Goal: Information Seeking & Learning: Check status

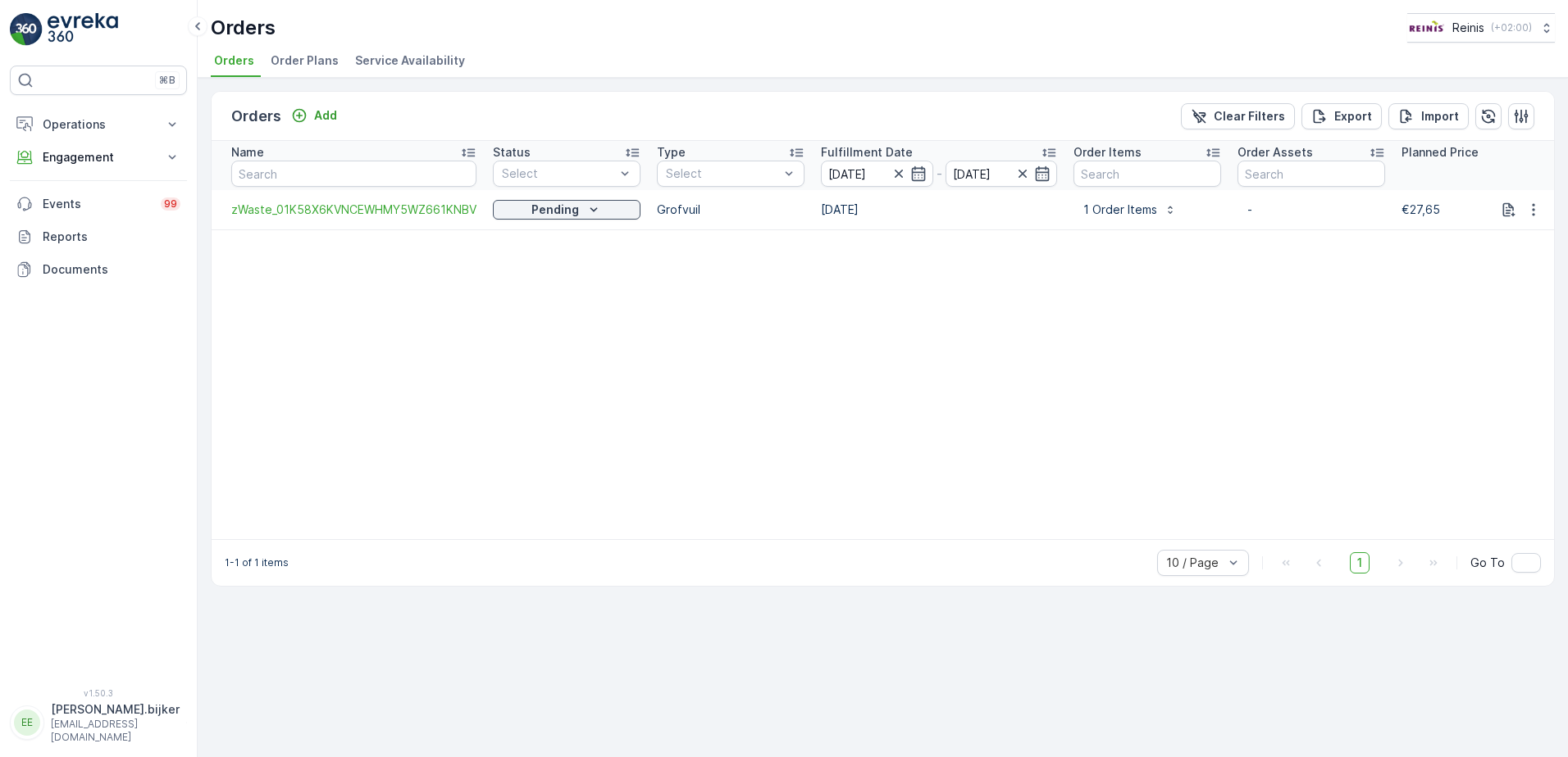
click at [77, 92] on div "⌘B" at bounding box center [98, 80] width 177 height 29
click at [86, 126] on p "Operations" at bounding box center [98, 125] width 111 height 17
click at [94, 200] on p "Routes & Tasks" at bounding box center [84, 199] width 85 height 17
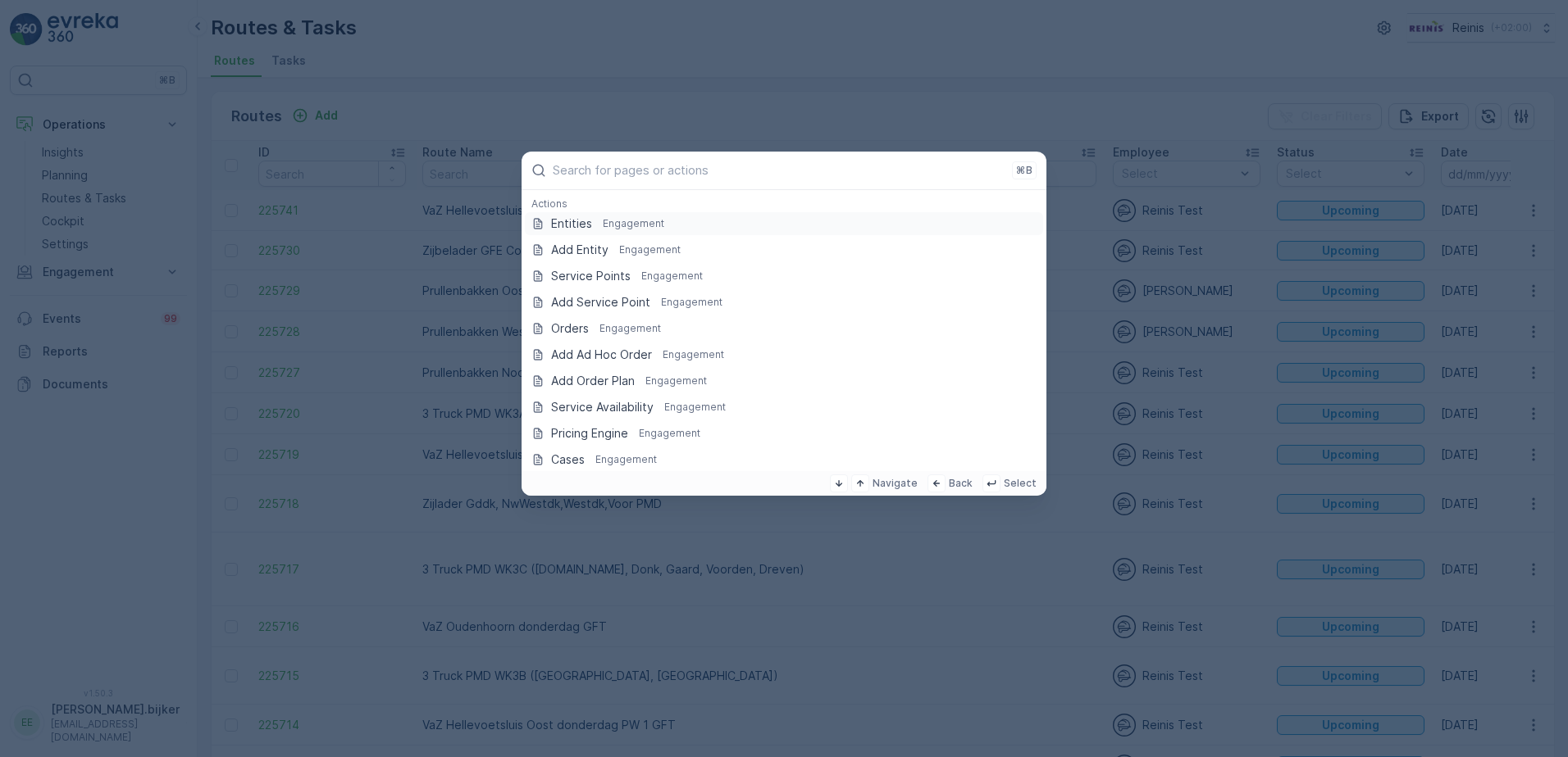
click at [1022, 169] on p "⌘B" at bounding box center [1024, 170] width 17 height 13
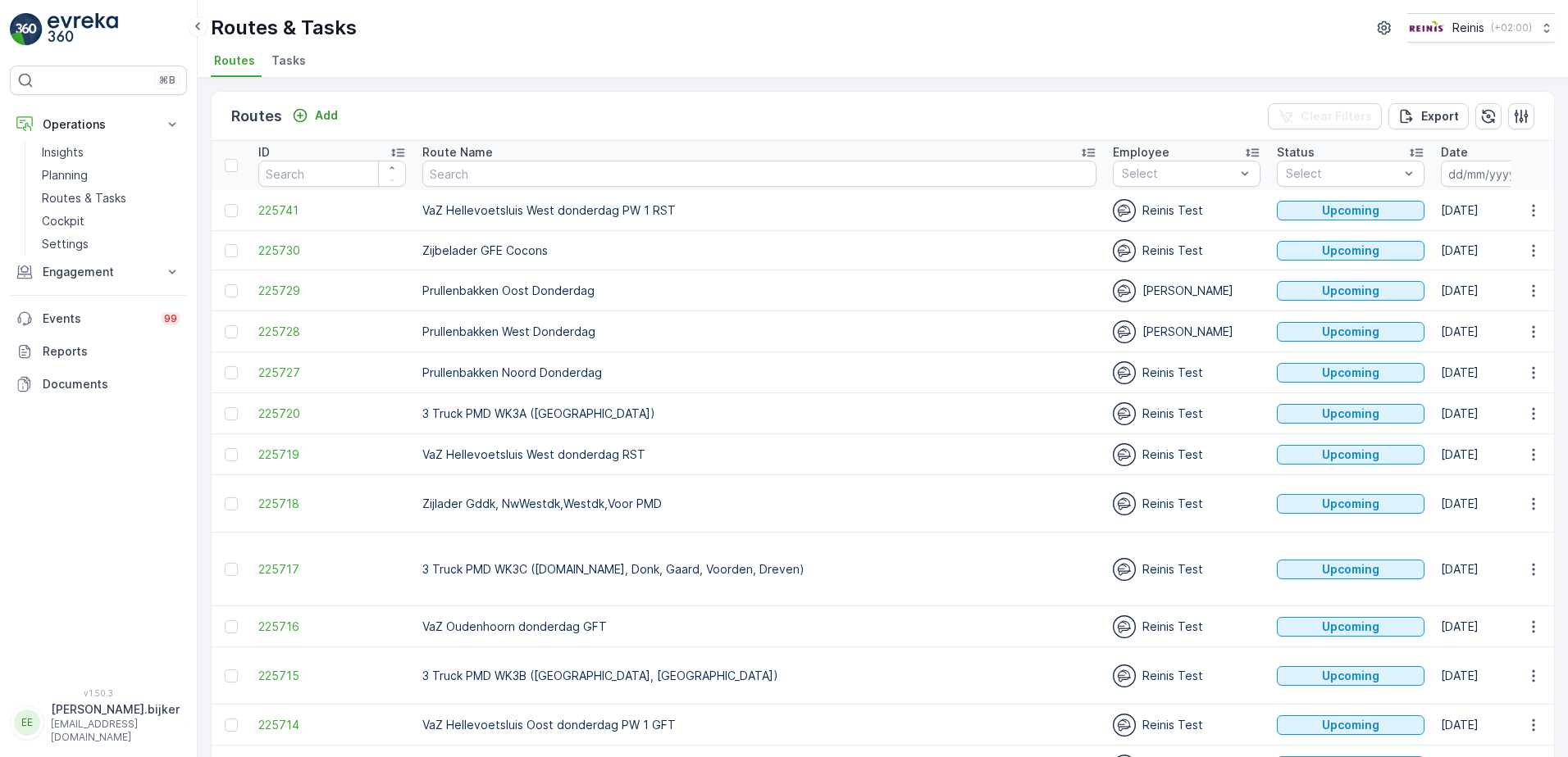
click at [1531, 168] on icon "button" at bounding box center [1538, 174] width 14 height 15
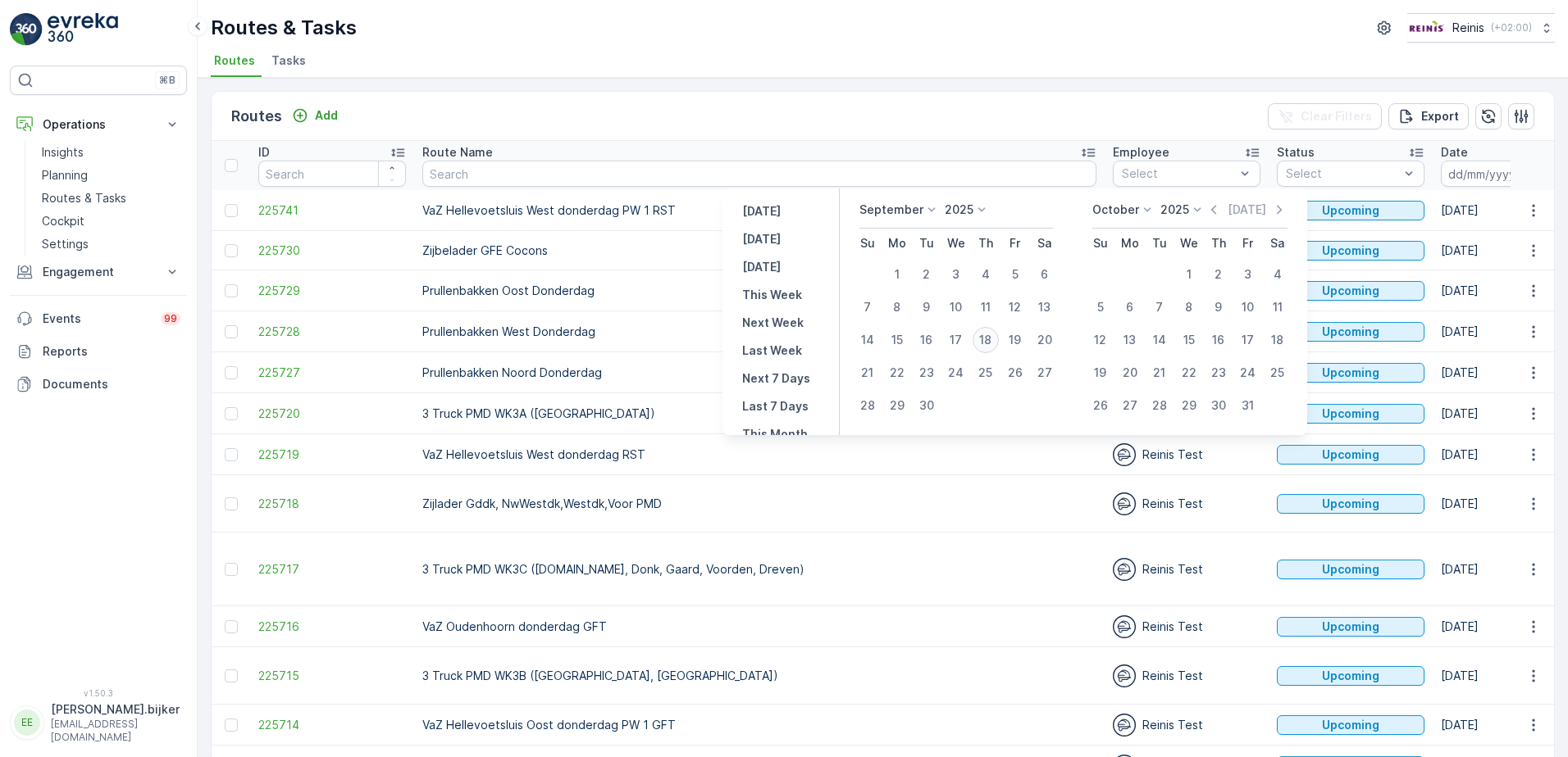
click at [991, 338] on div "18" at bounding box center [986, 340] width 27 height 27
type input "[DATE]"
click at [991, 338] on div "18" at bounding box center [986, 340] width 27 height 27
type input "[DATE]"
click at [991, 338] on div "18" at bounding box center [986, 340] width 27 height 27
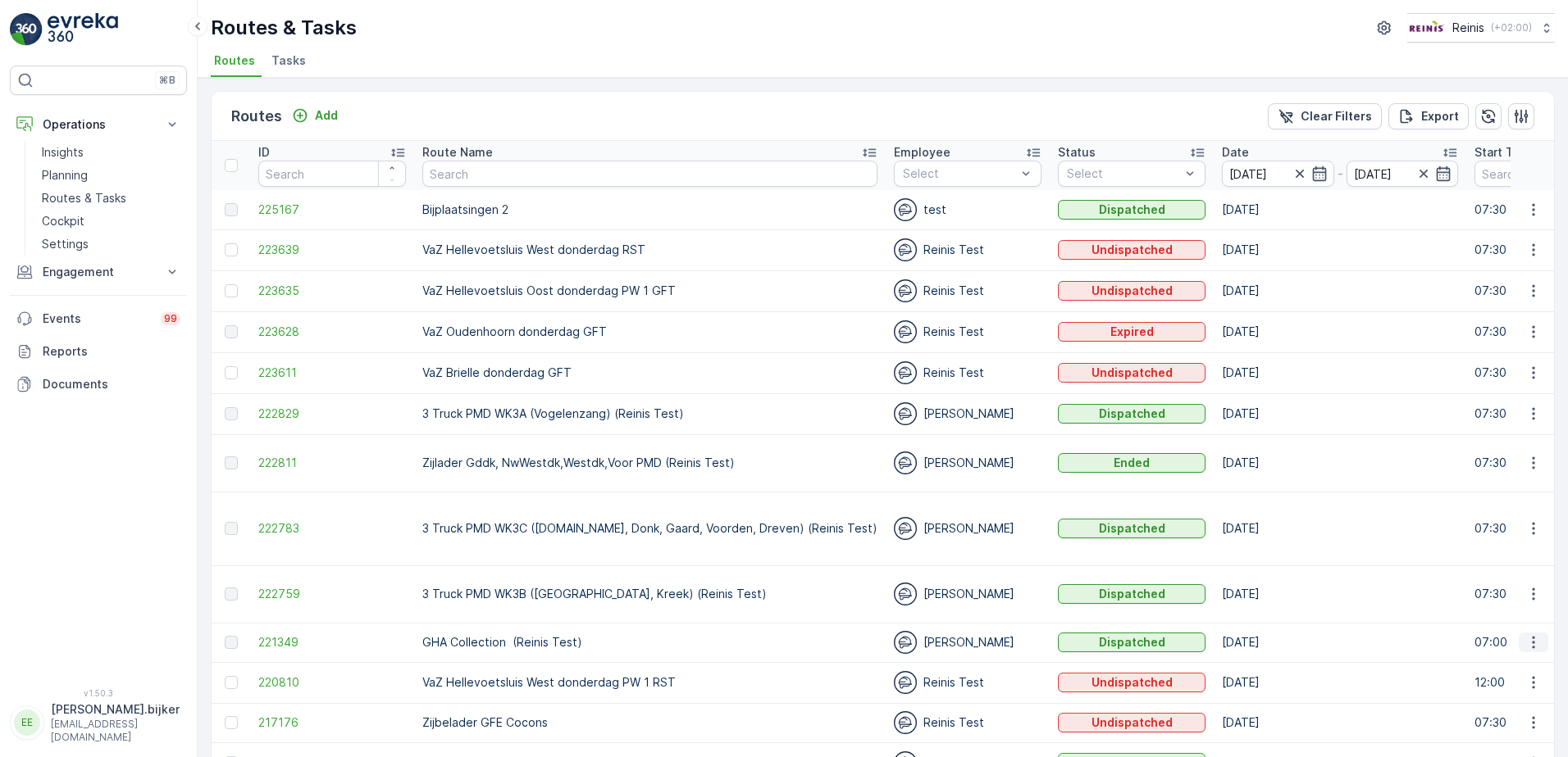
click at [1536, 635] on icon "button" at bounding box center [1534, 643] width 17 height 17
click at [1522, 635] on span "See More Details" at bounding box center [1494, 635] width 95 height 17
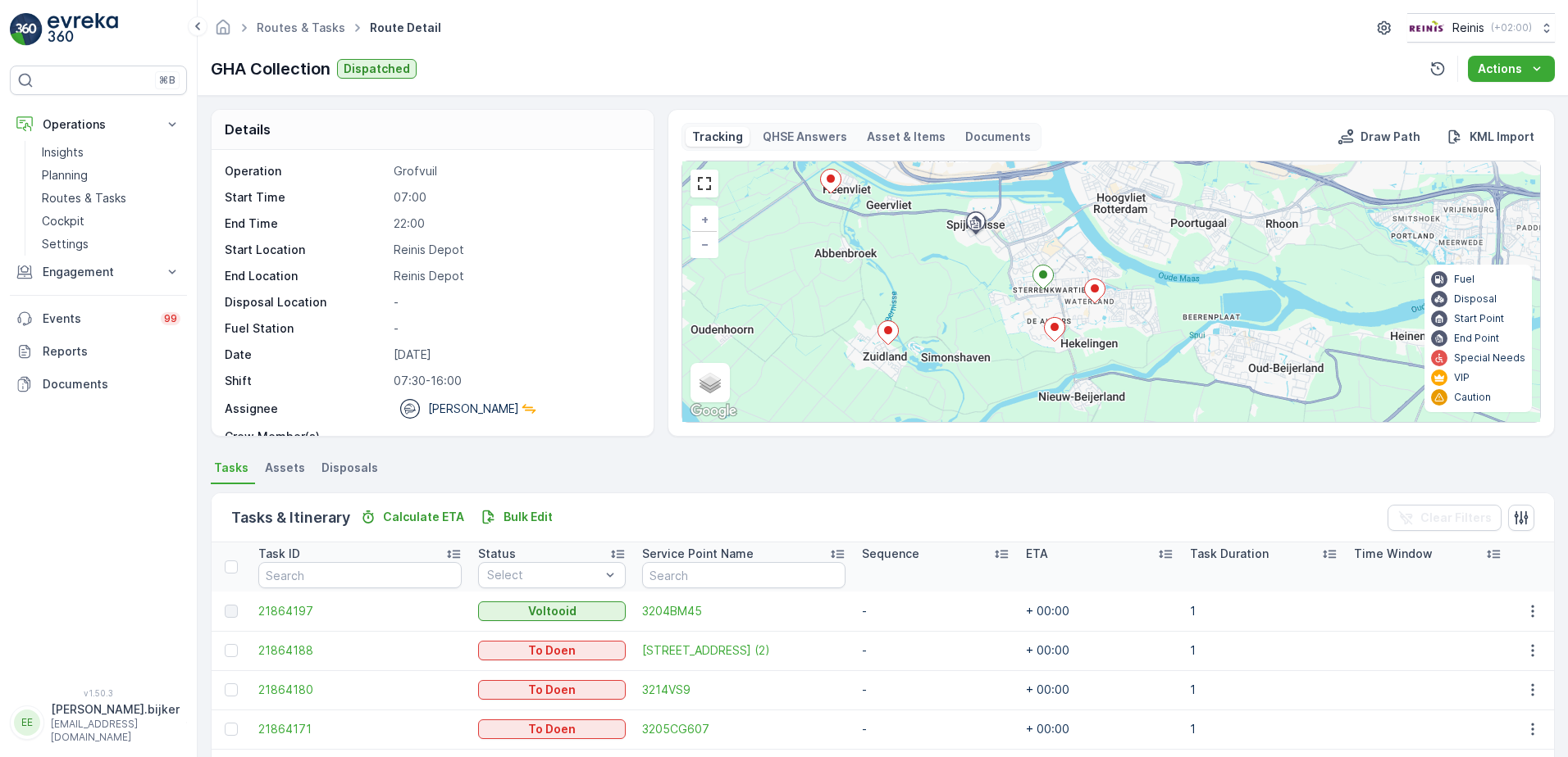
drag, startPoint x: 946, startPoint y: 268, endPoint x: 1016, endPoint y: 380, distance: 132.1
click at [995, 382] on div "+ − Satellite Roadmap Terrain Hybrid Leaflet Keyboard shortcuts Map Data Map da…" at bounding box center [1111, 292] width 858 height 260
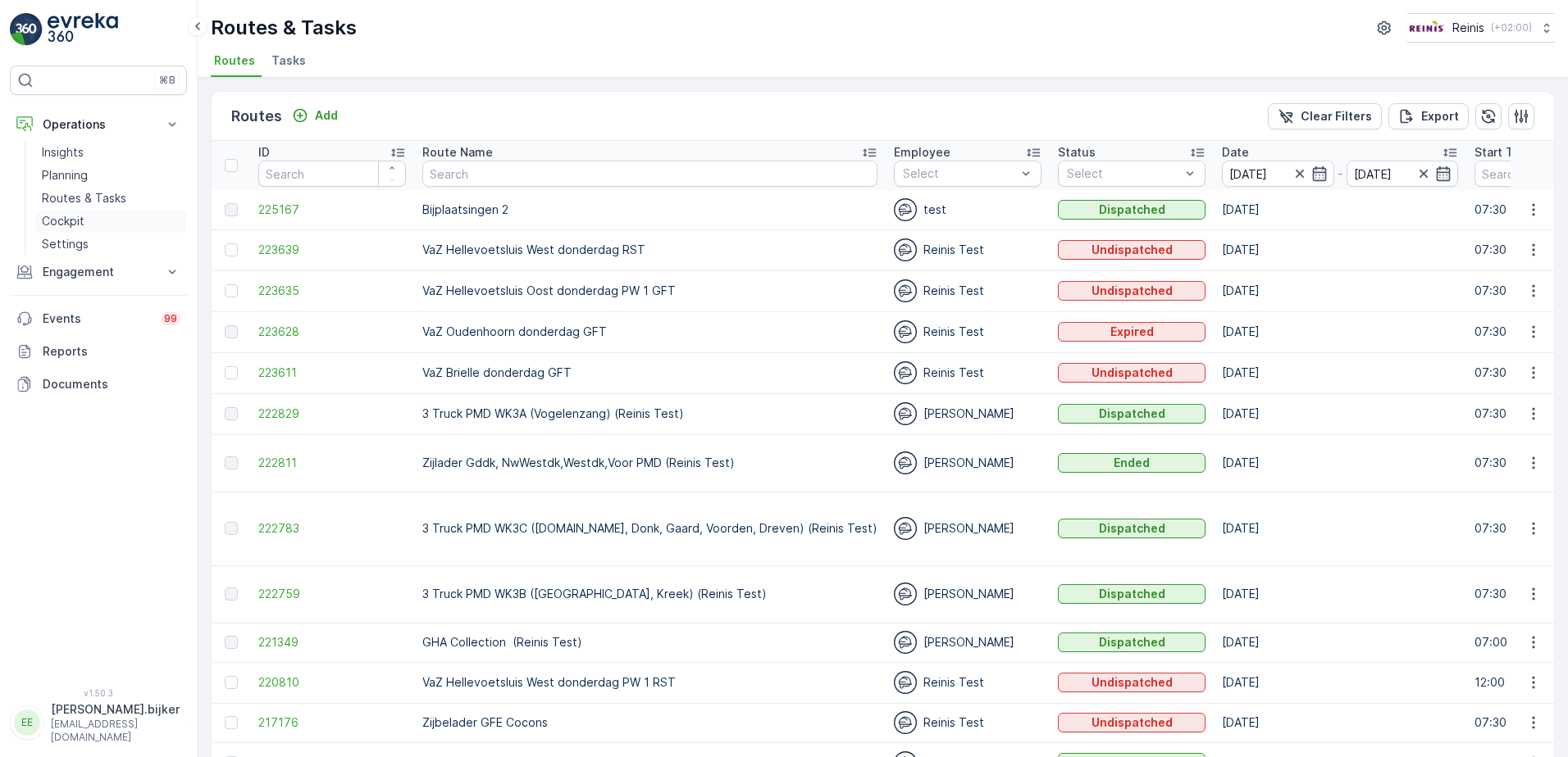
click at [74, 223] on p "Cockpit" at bounding box center [63, 222] width 42 height 17
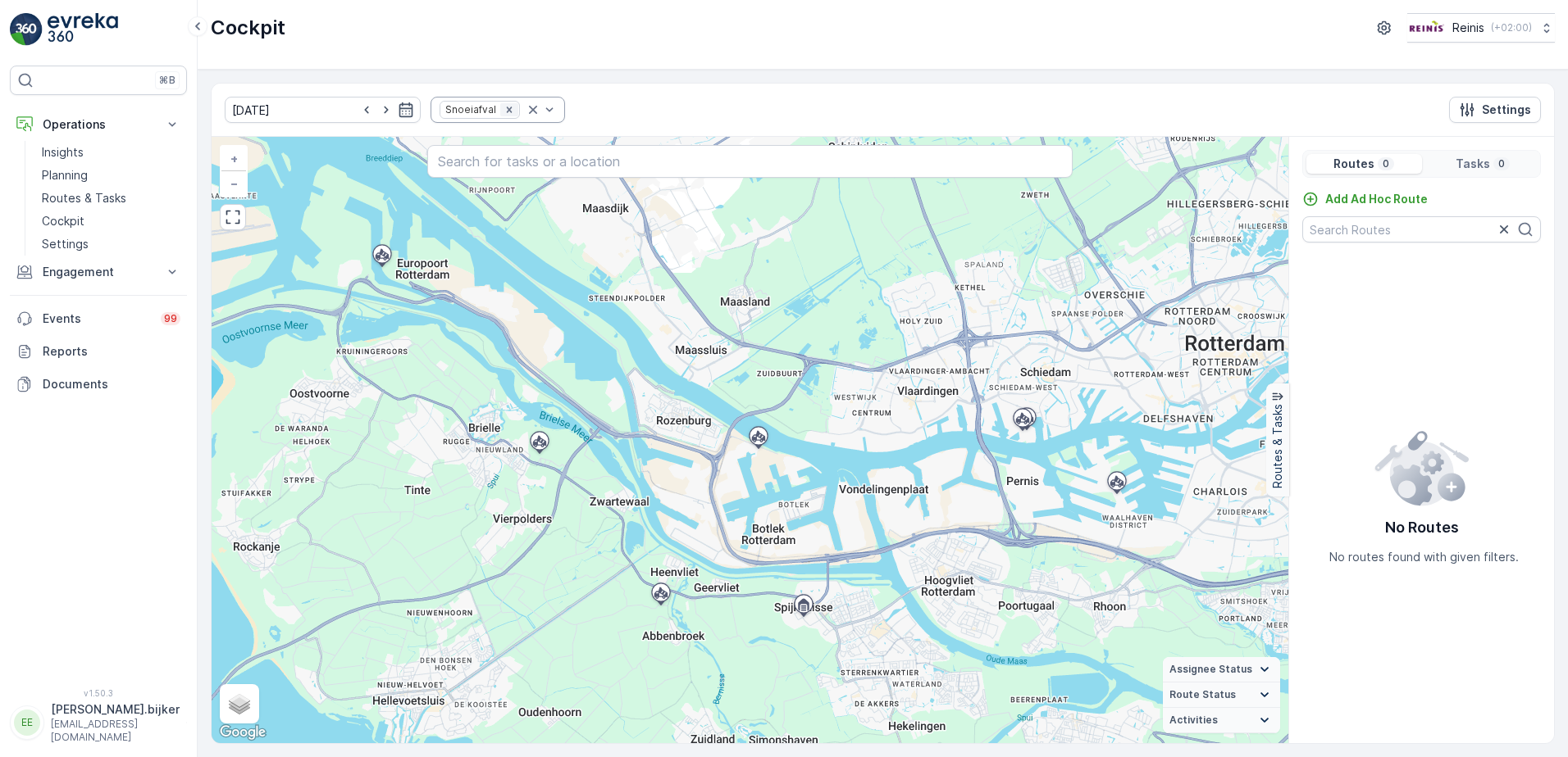
click at [506, 108] on icon "Remove Snoeiafval" at bounding box center [509, 109] width 6 height 6
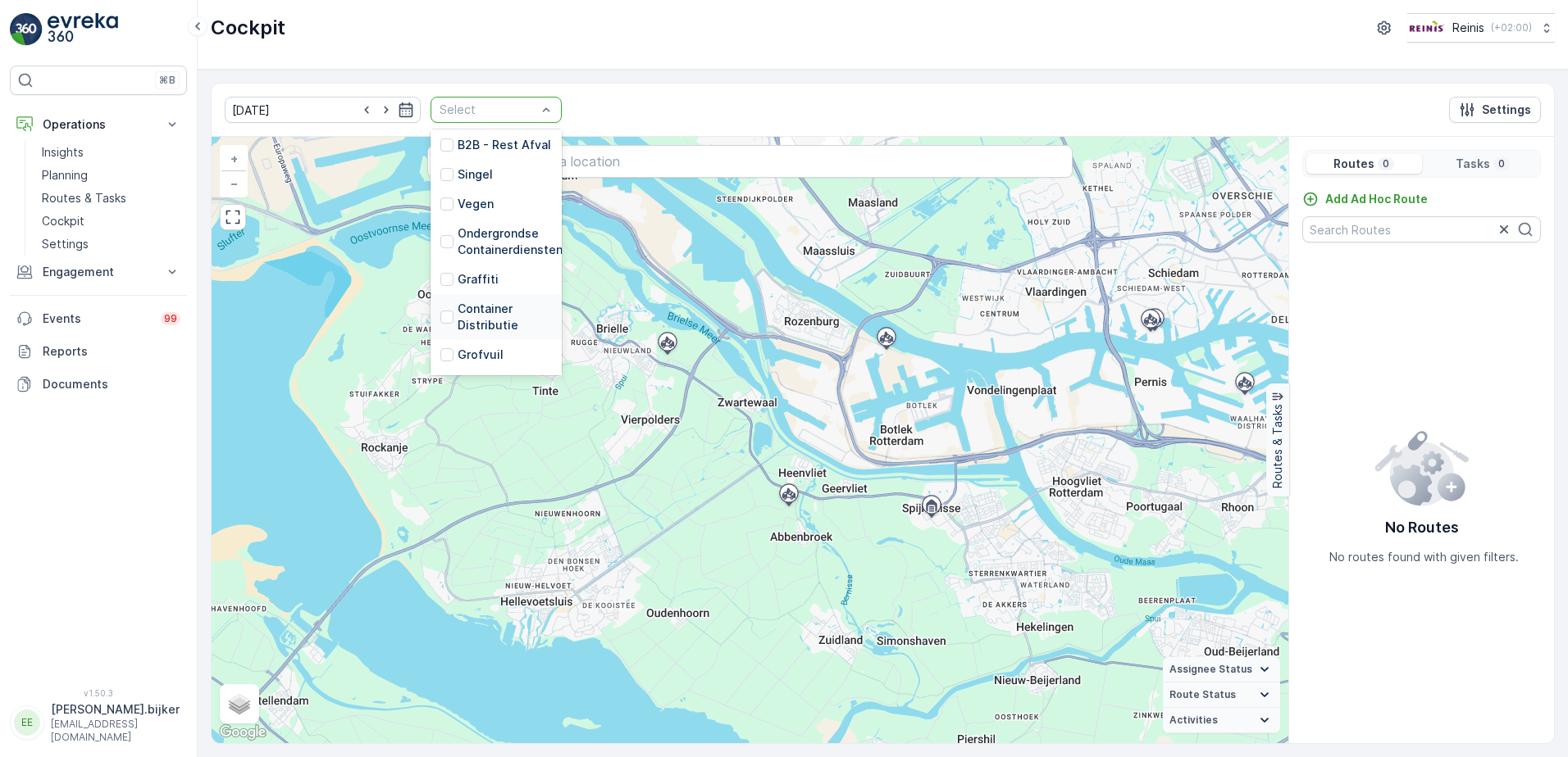
scroll to position [327, 0]
click at [466, 272] on p "Grofvuil" at bounding box center [480, 273] width 46 height 17
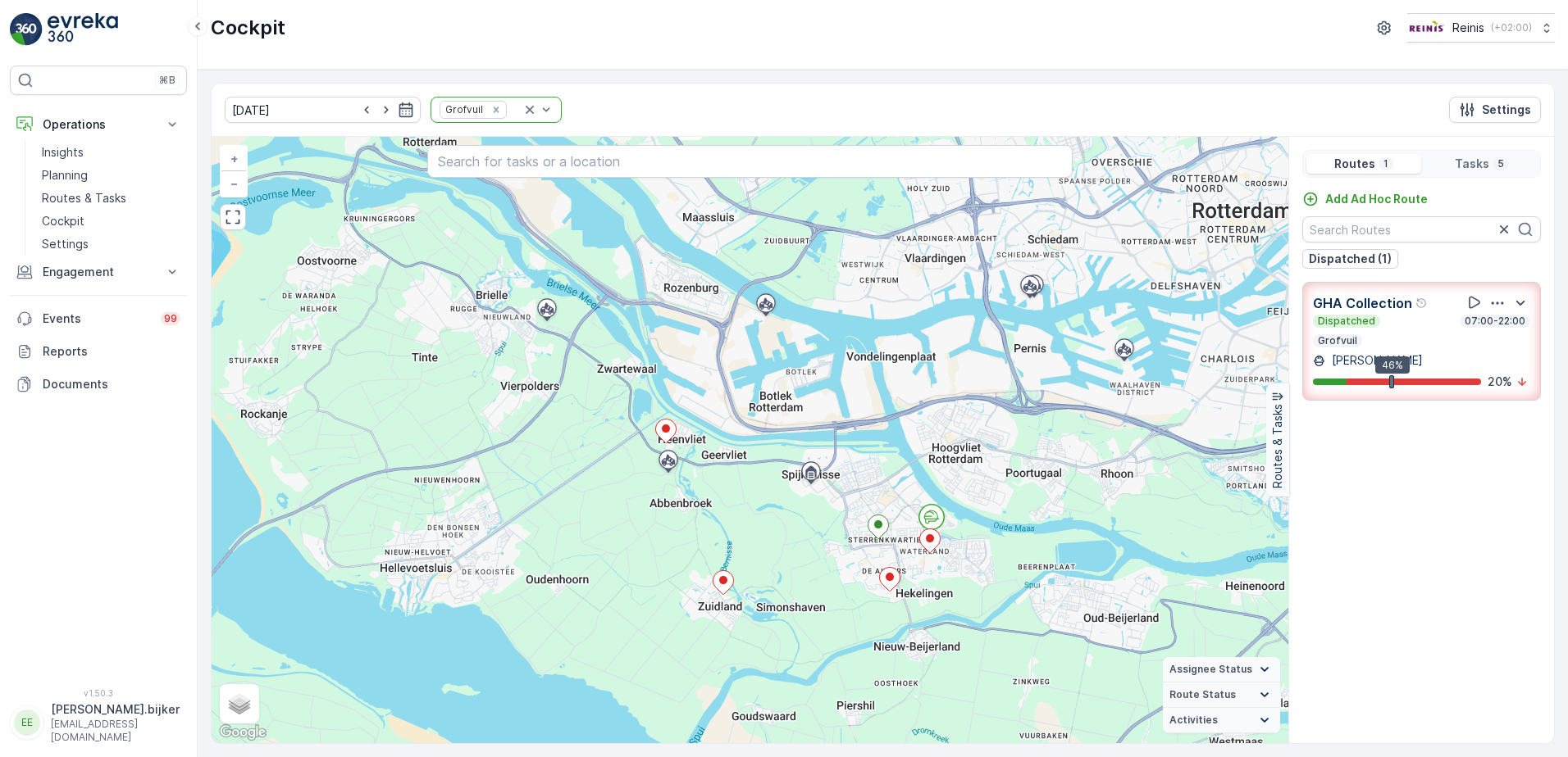
drag, startPoint x: 986, startPoint y: 665, endPoint x: 993, endPoint y: 546, distance: 119.2
click at [993, 546] on div "+ − Satellite Roadmap Terrain Hybrid Leaflet Keyboard shortcuts Map Data Map da…" at bounding box center [750, 440] width 1077 height 606
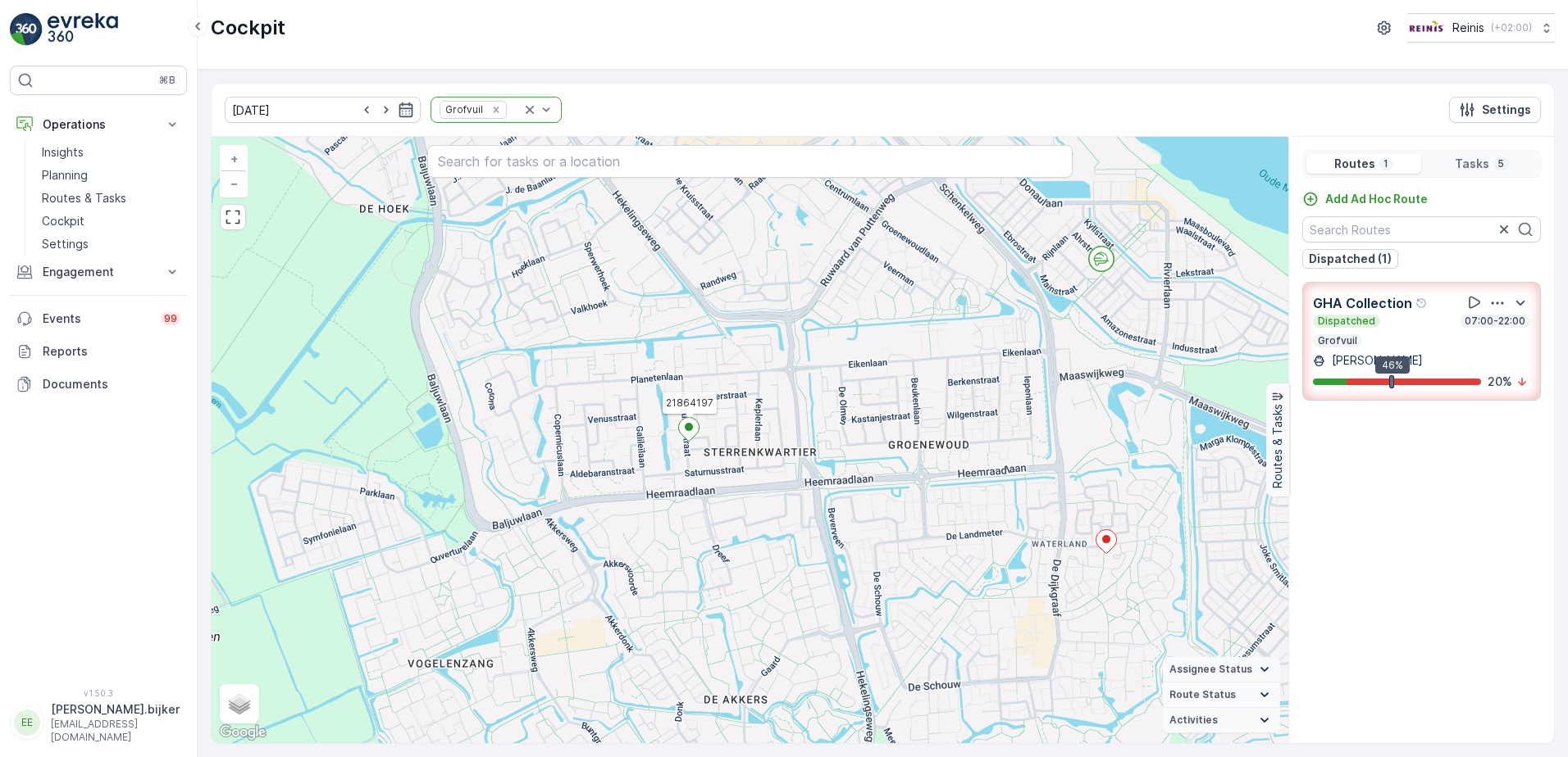
click at [696, 427] on icon at bounding box center [689, 430] width 20 height 24
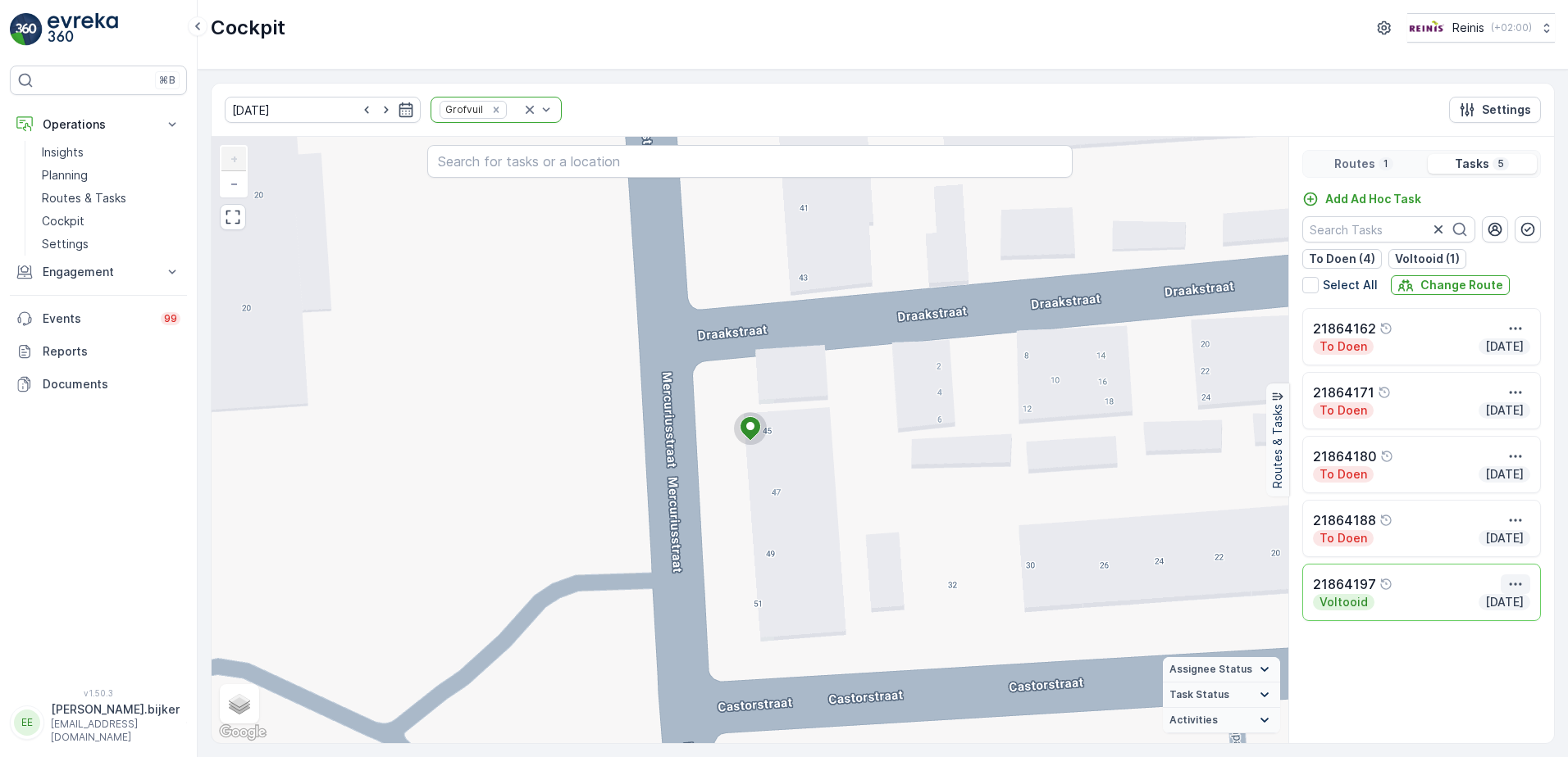
click at [1516, 587] on icon "button" at bounding box center [1516, 585] width 17 height 17
click at [1516, 604] on span "See More Details" at bounding box center [1513, 609] width 95 height 17
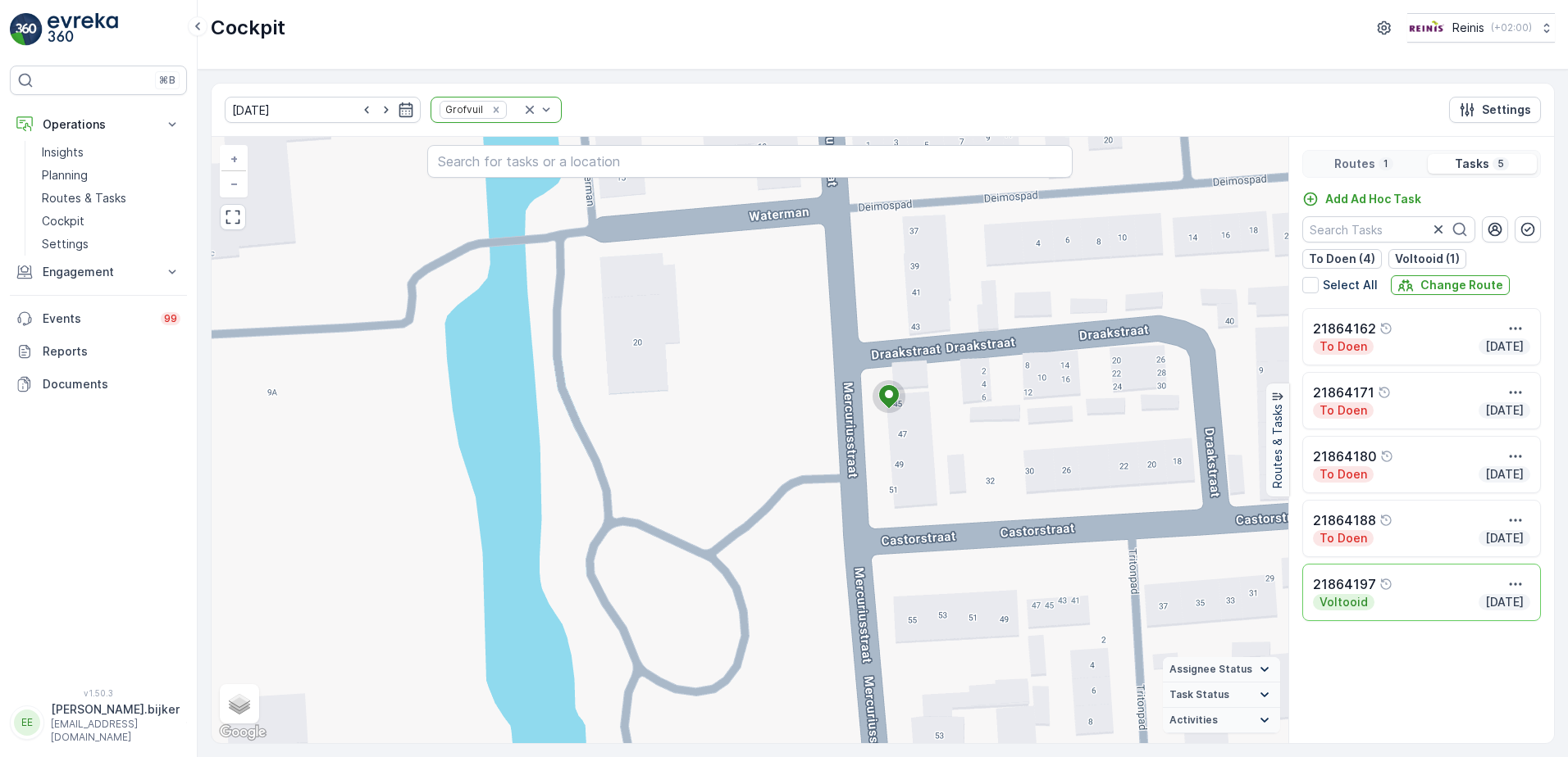
click at [1221, 701] on span "Task Status" at bounding box center [1199, 695] width 60 height 13
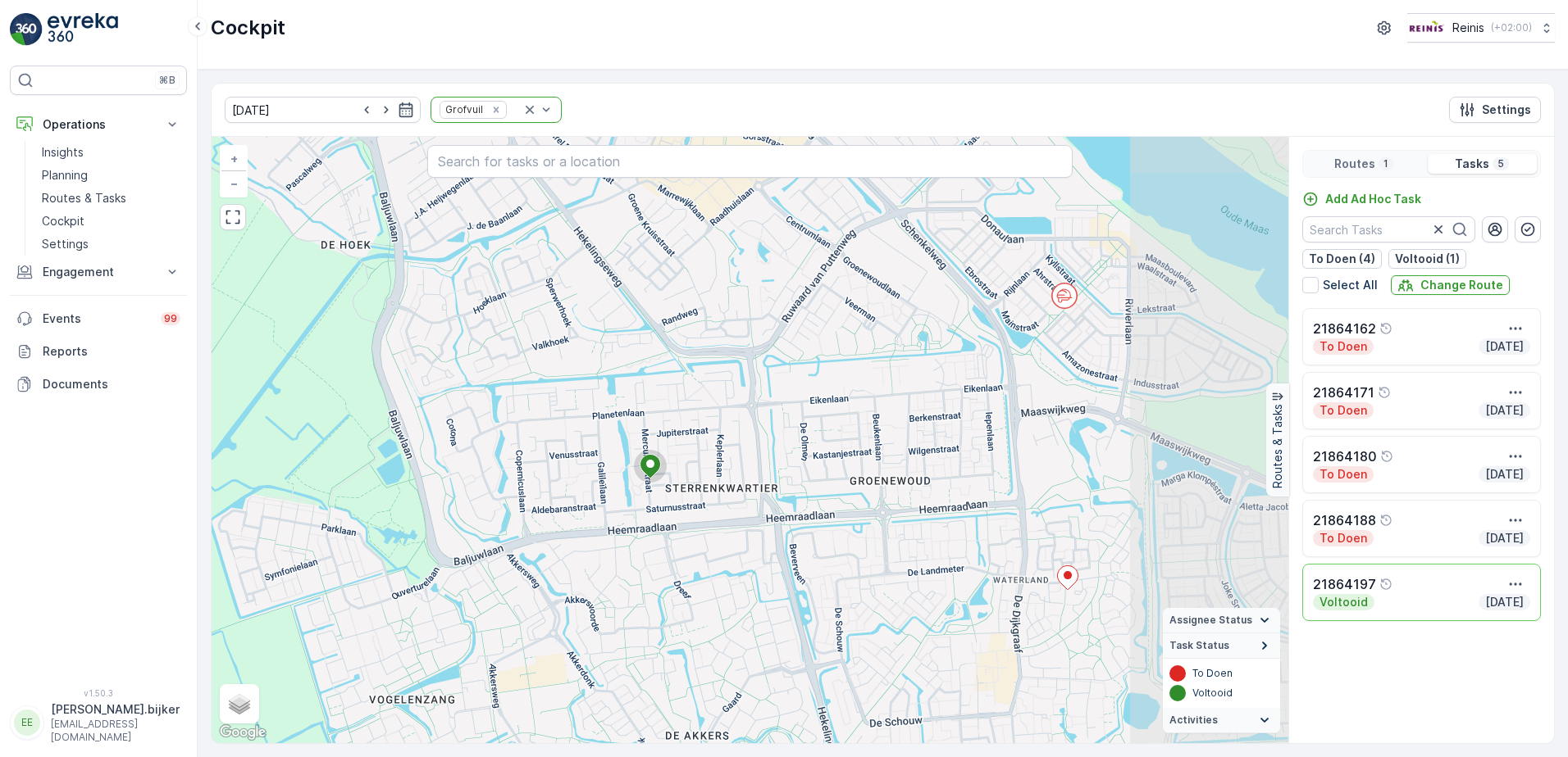
drag, startPoint x: 1078, startPoint y: 499, endPoint x: 863, endPoint y: 497, distance: 215.0
click at [863, 497] on div "+ − Satellite Roadmap Terrain Hybrid Leaflet Keyboard shortcuts Map Data Map da…" at bounding box center [750, 440] width 1077 height 606
